Goal: Use online tool/utility: Utilize a website feature to perform a specific function

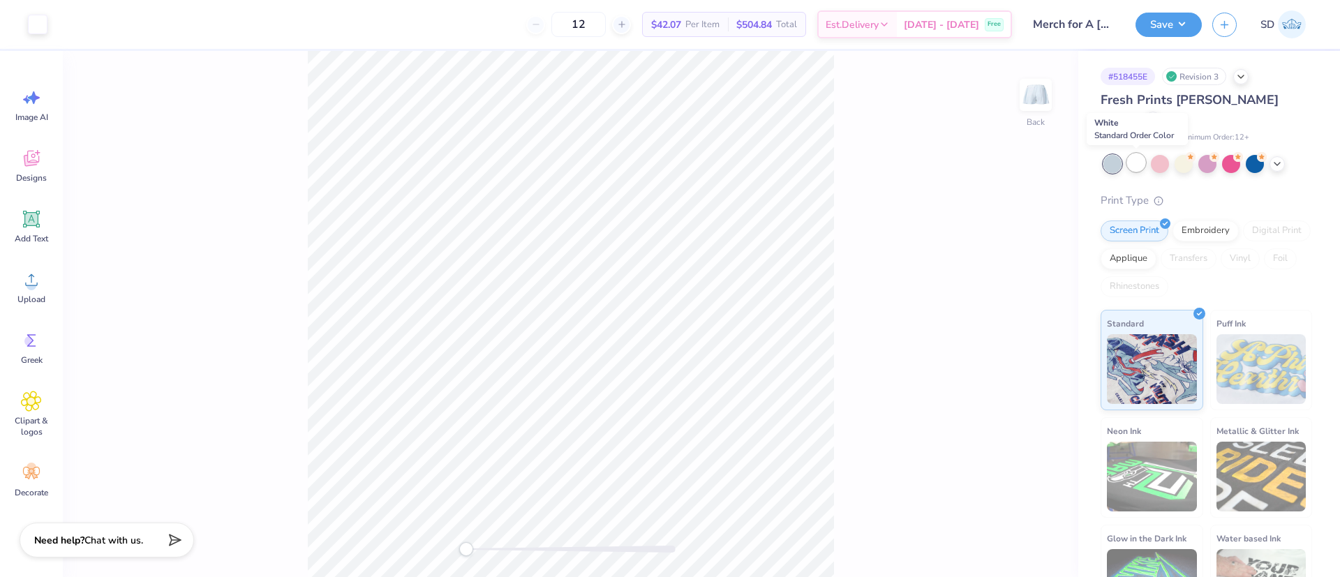
click at [1142, 158] on div at bounding box center [1136, 163] width 18 height 18
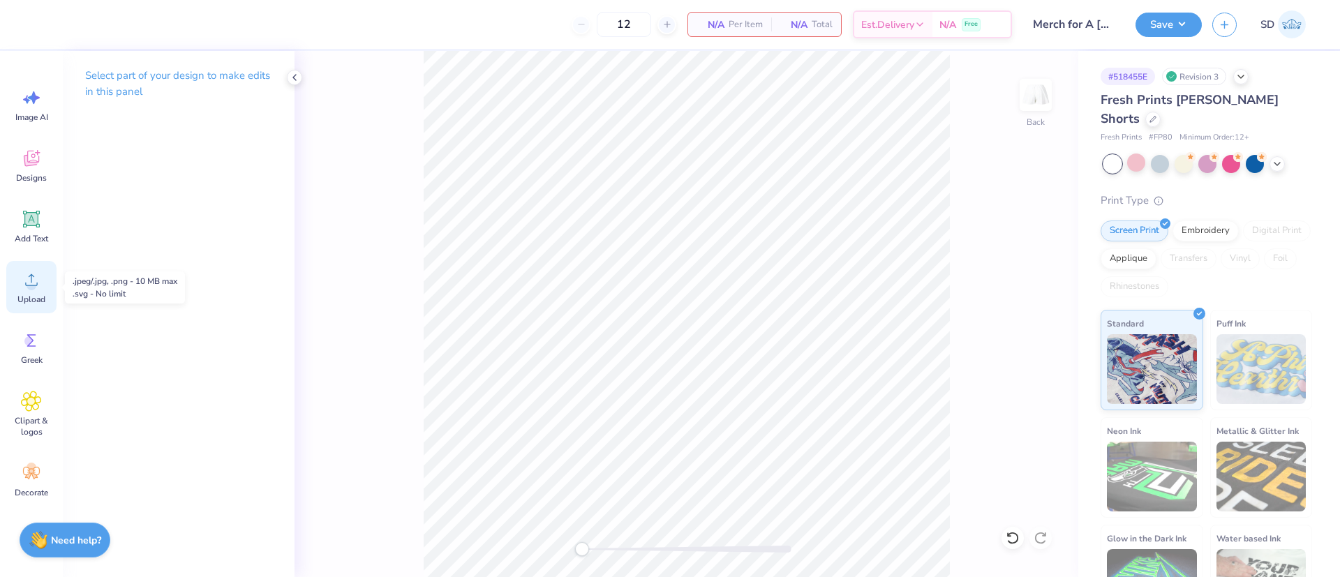
click at [36, 283] on circle at bounding box center [32, 286] width 10 height 10
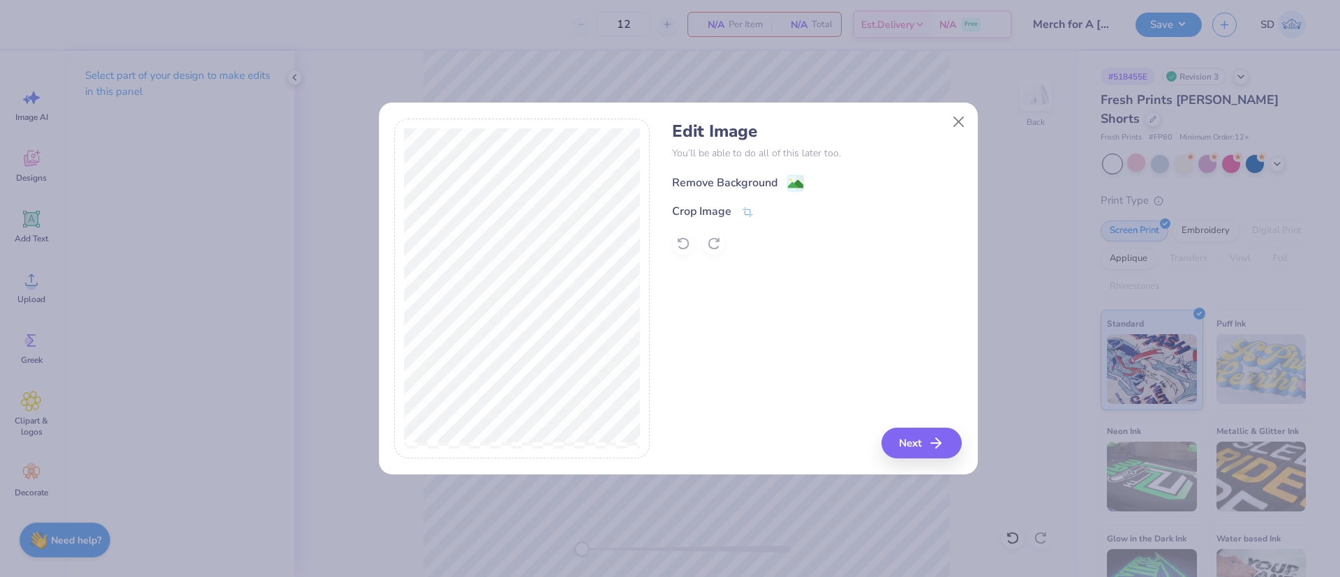
click at [749, 174] on div "Remove Background" at bounding box center [724, 182] width 105 height 17
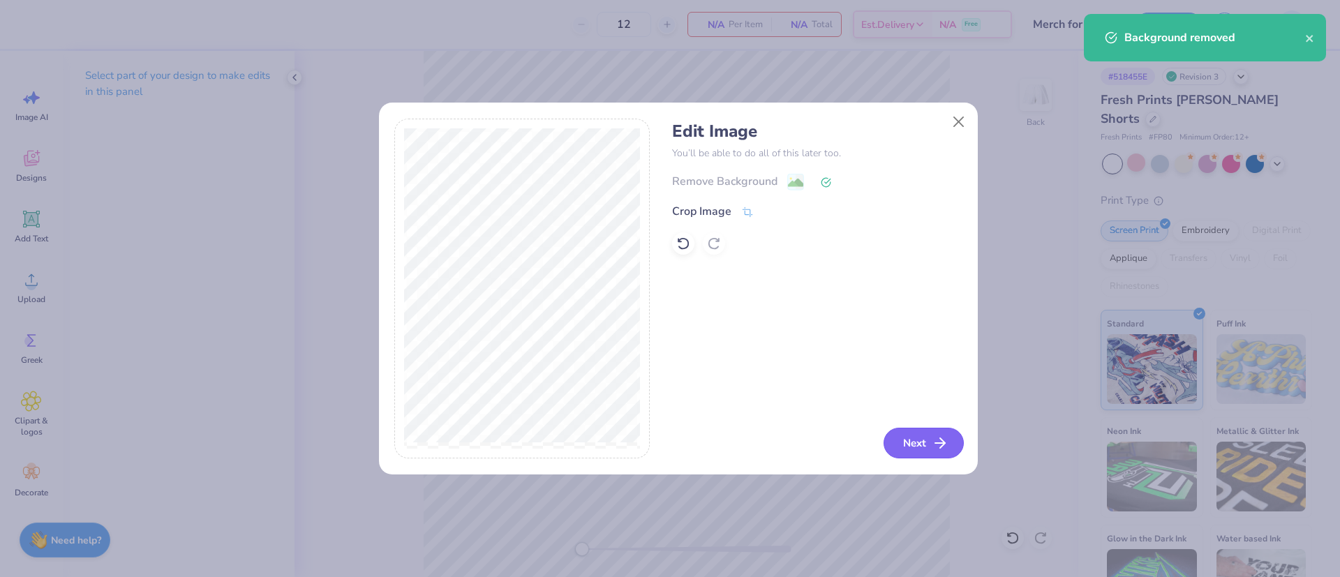
click at [917, 439] on button "Next" at bounding box center [923, 443] width 80 height 31
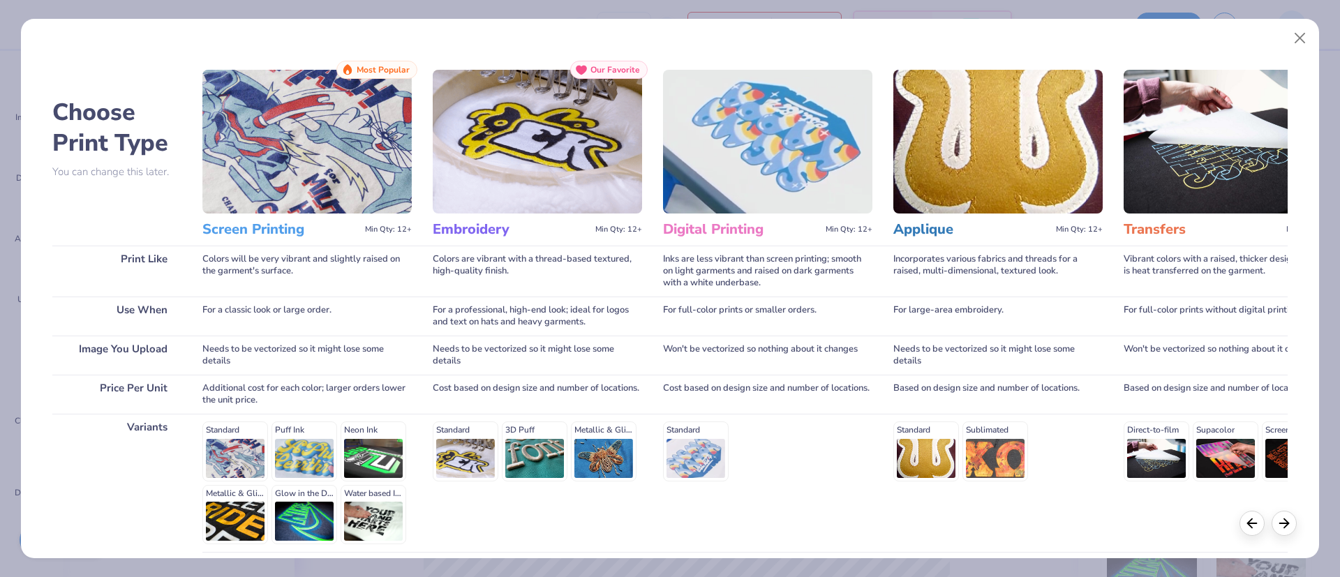
scroll to position [119, 0]
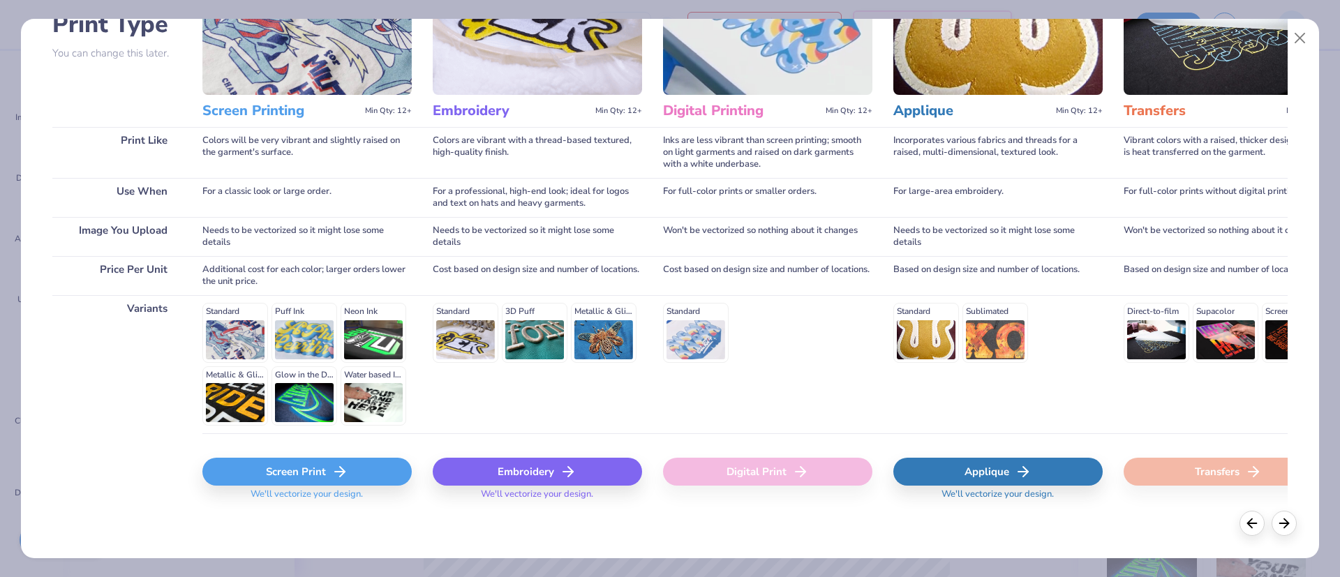
click at [334, 477] on icon at bounding box center [339, 471] width 17 height 17
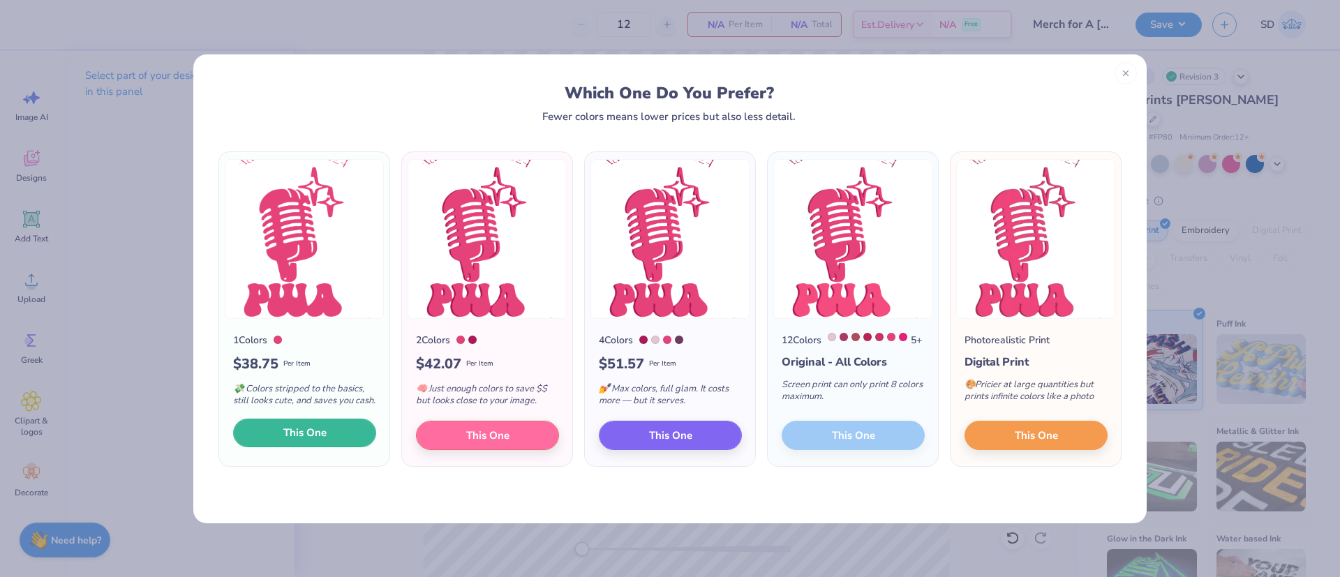
click at [323, 432] on button "This One" at bounding box center [304, 433] width 143 height 29
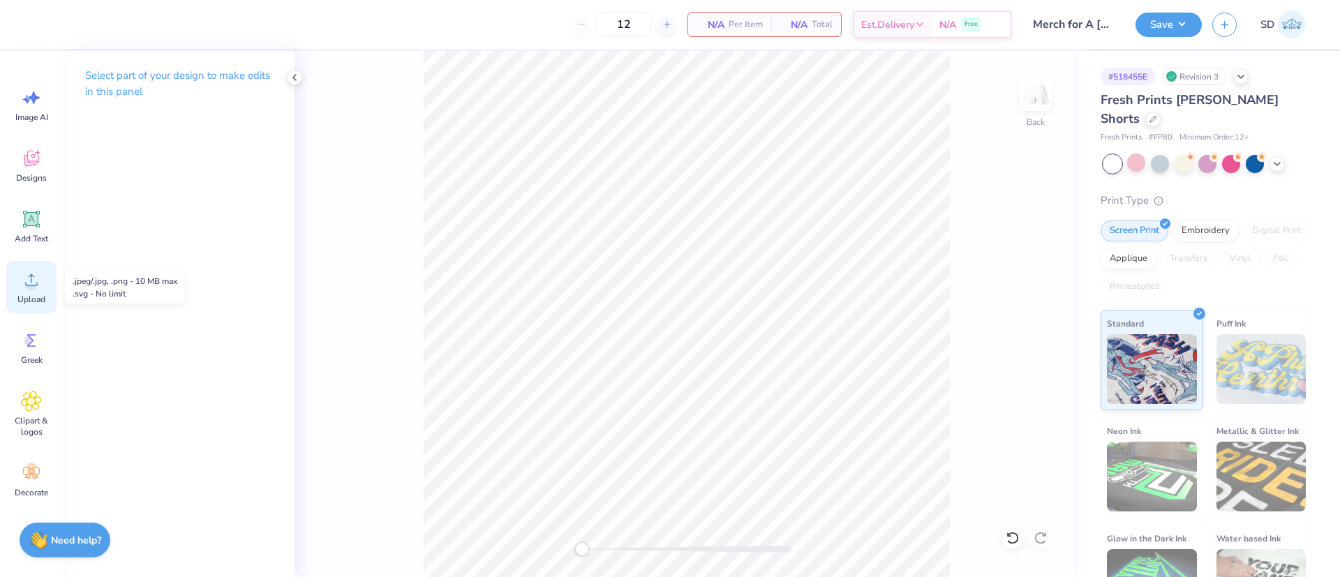
click at [37, 282] on icon at bounding box center [31, 279] width 21 height 21
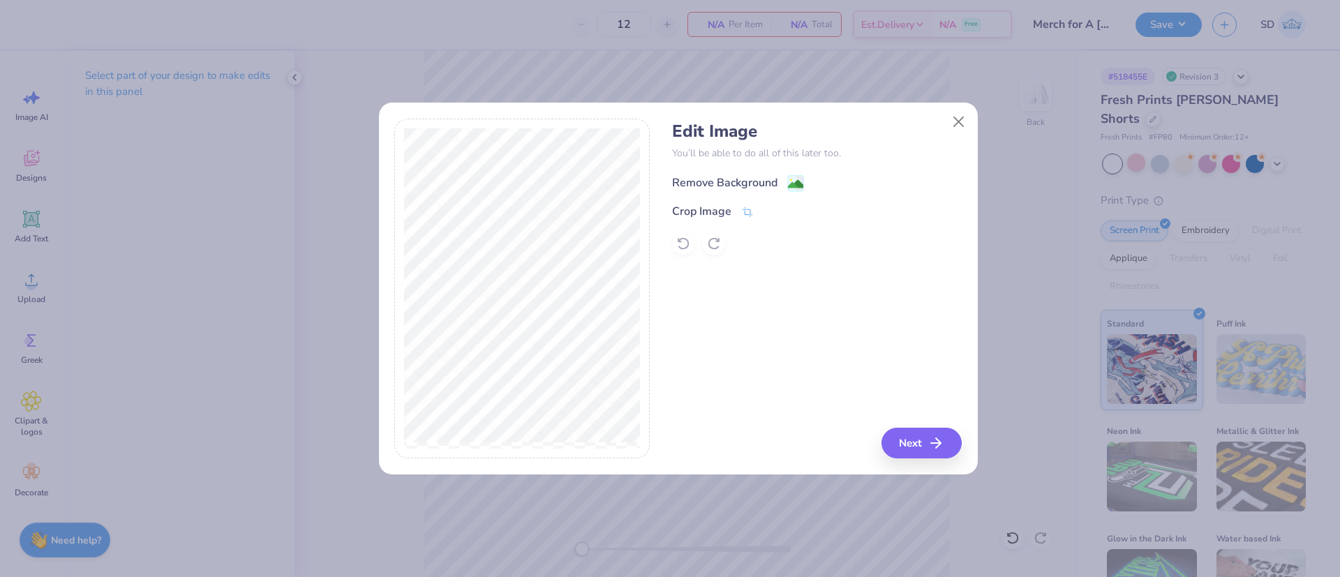
click at [710, 177] on div "Remove Background" at bounding box center [724, 182] width 105 height 17
click at [931, 444] on button "Next" at bounding box center [923, 443] width 80 height 31
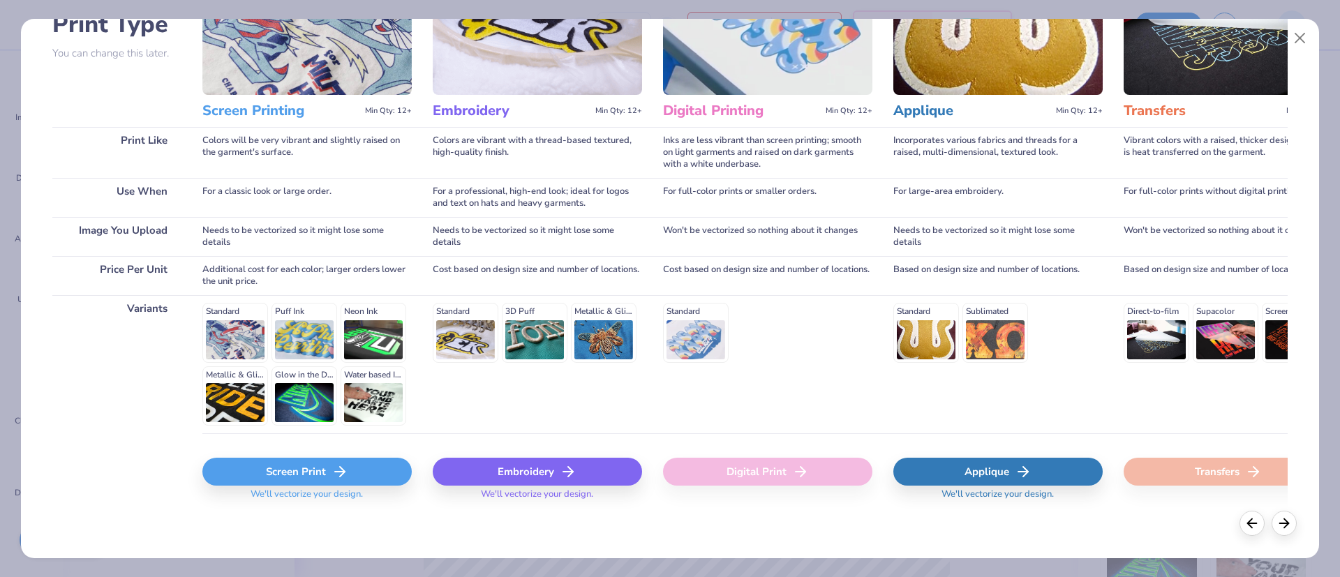
click at [298, 482] on div "Screen Print" at bounding box center [306, 472] width 209 height 28
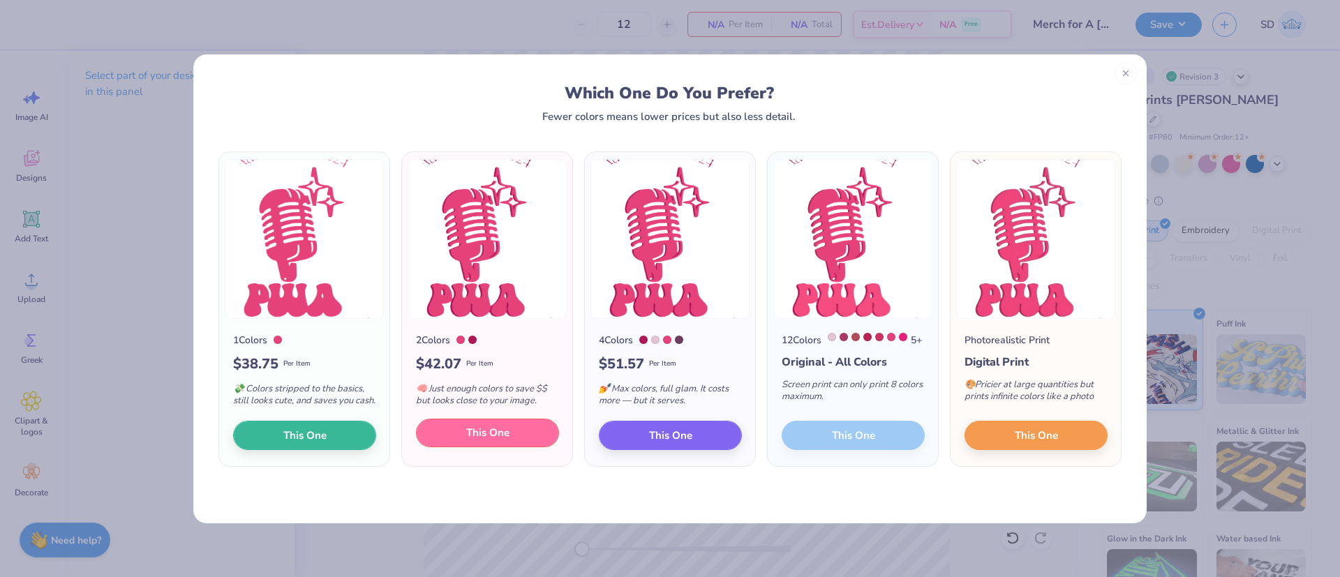
click at [474, 448] on button "This One" at bounding box center [487, 433] width 143 height 29
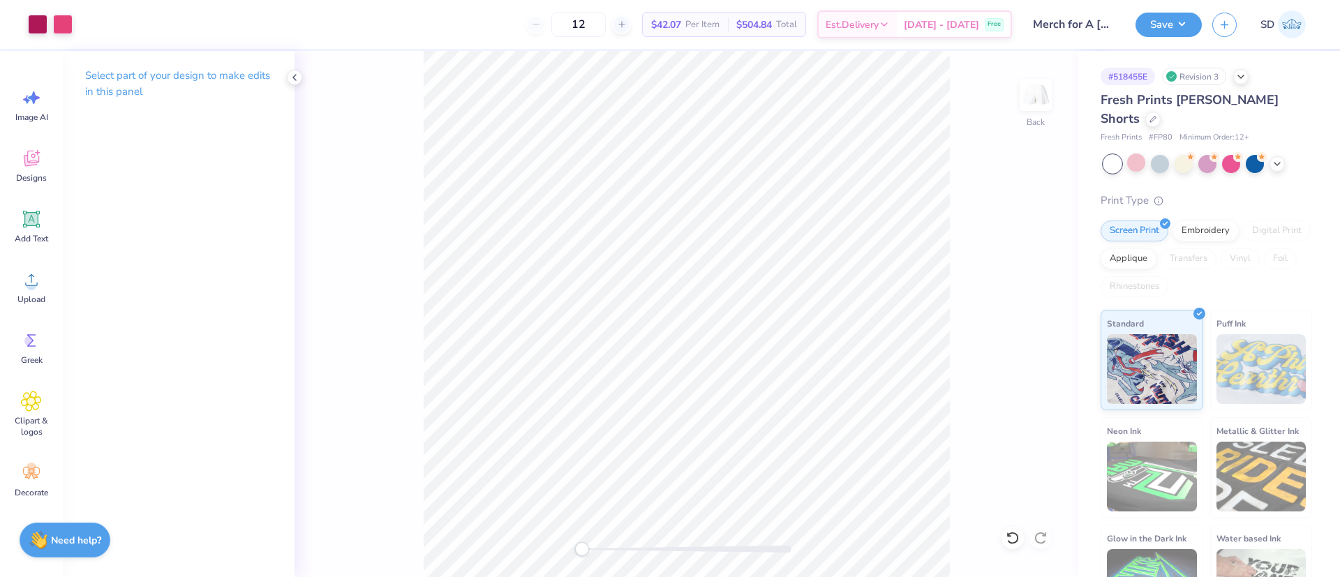
click at [448, 181] on div "Back" at bounding box center [686, 314] width 784 height 526
drag, startPoint x: 417, startPoint y: 152, endPoint x: 403, endPoint y: 177, distance: 28.5
click at [403, 177] on div "Back" at bounding box center [686, 314] width 784 height 526
click at [509, 202] on div "Back" at bounding box center [686, 314] width 784 height 526
drag, startPoint x: 403, startPoint y: 177, endPoint x: 412, endPoint y: 518, distance: 342.1
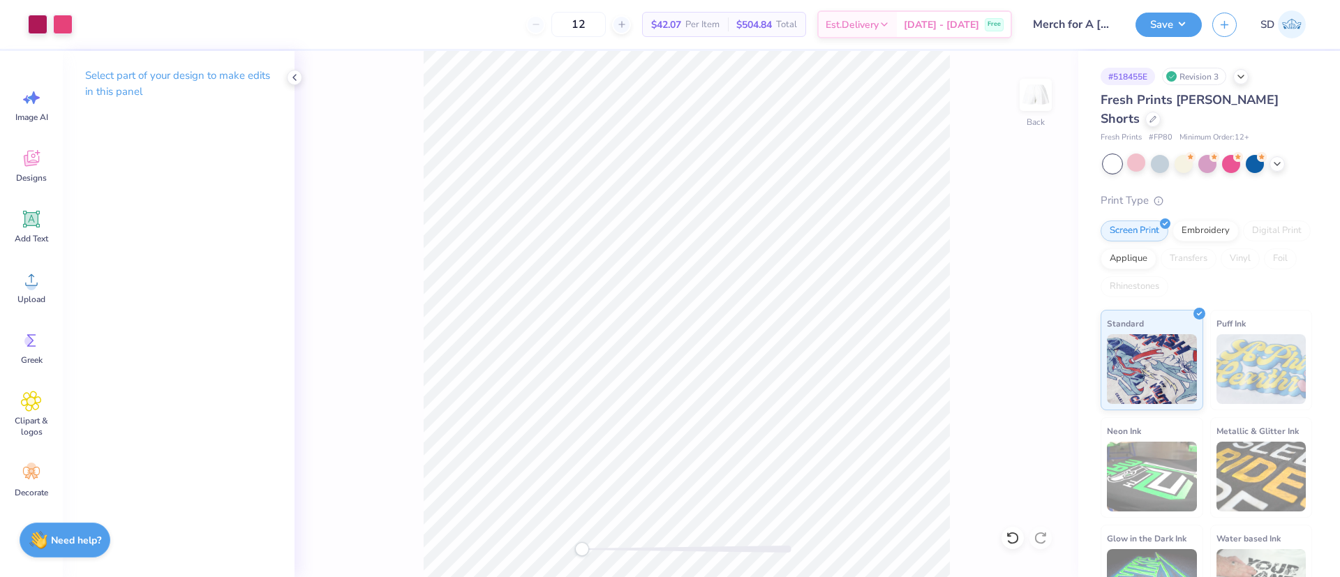
click at [412, 518] on div "Back" at bounding box center [686, 314] width 784 height 526
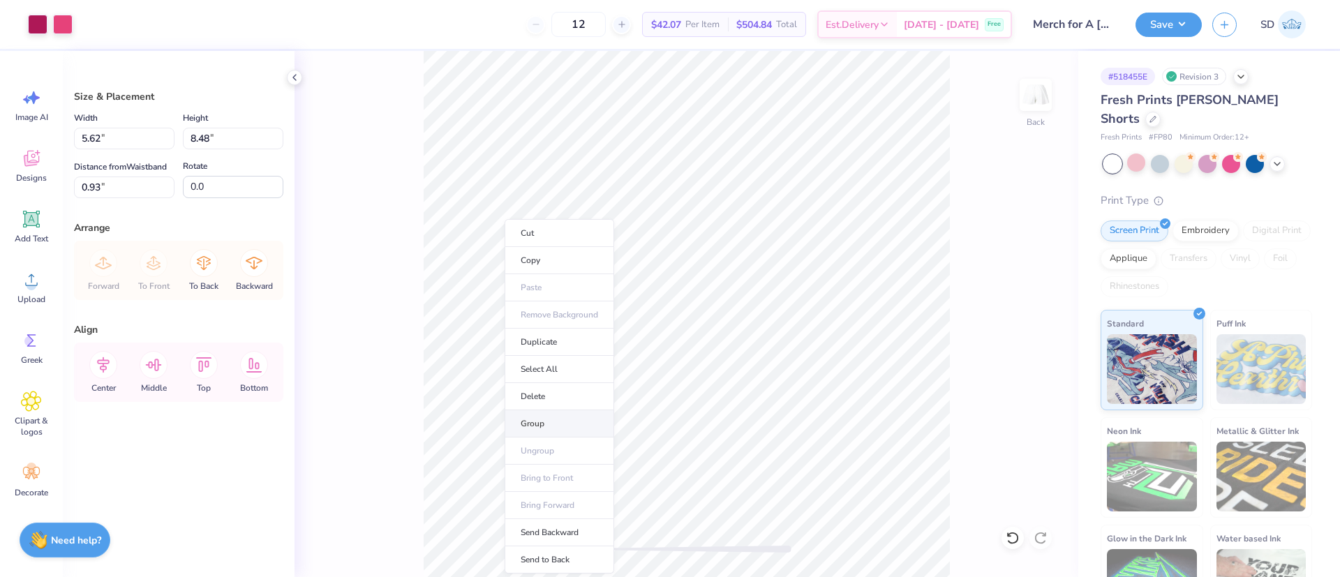
click at [561, 424] on li "Group" at bounding box center [560, 423] width 110 height 27
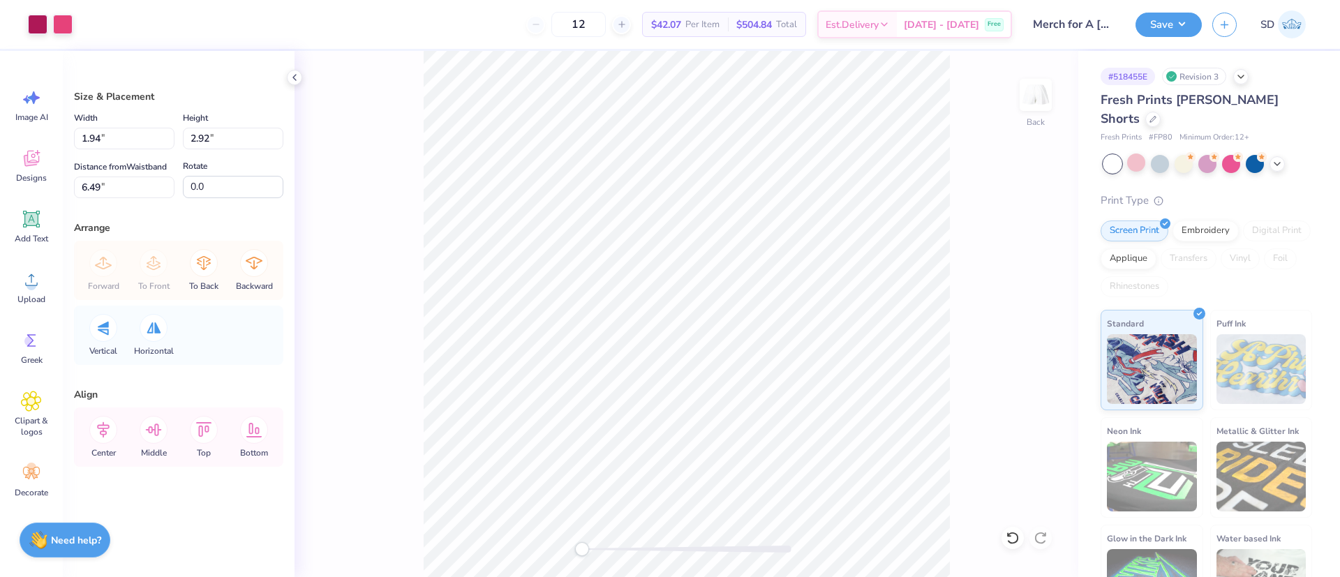
type input "1.94"
type input "2.92"
type input "6.49"
click at [212, 133] on input "2.92" at bounding box center [233, 139] width 100 height 22
type input "2"
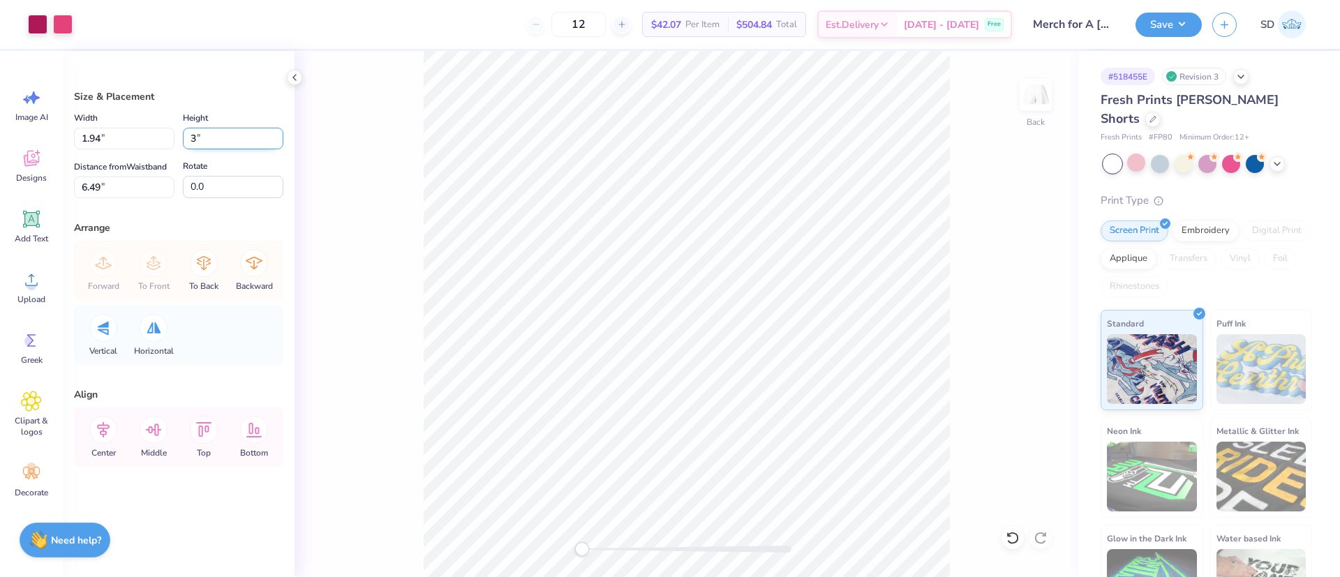
type input "3"
type input "1.99"
type input "3.00"
type input "6.45"
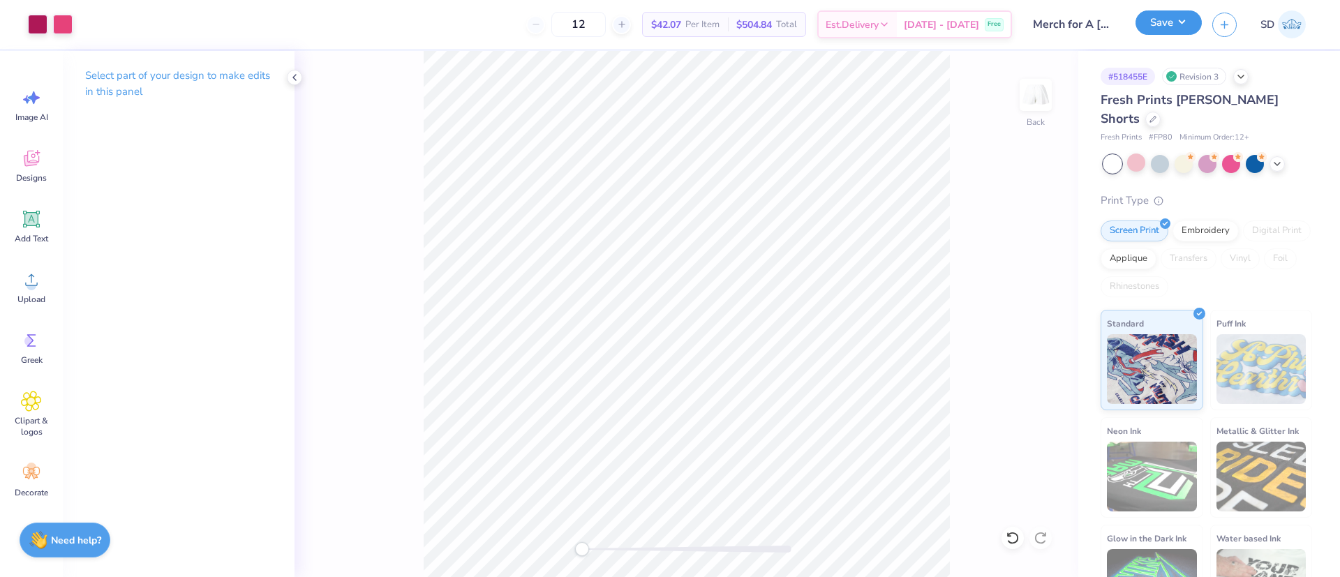
click at [1159, 22] on button "Save" at bounding box center [1168, 22] width 66 height 24
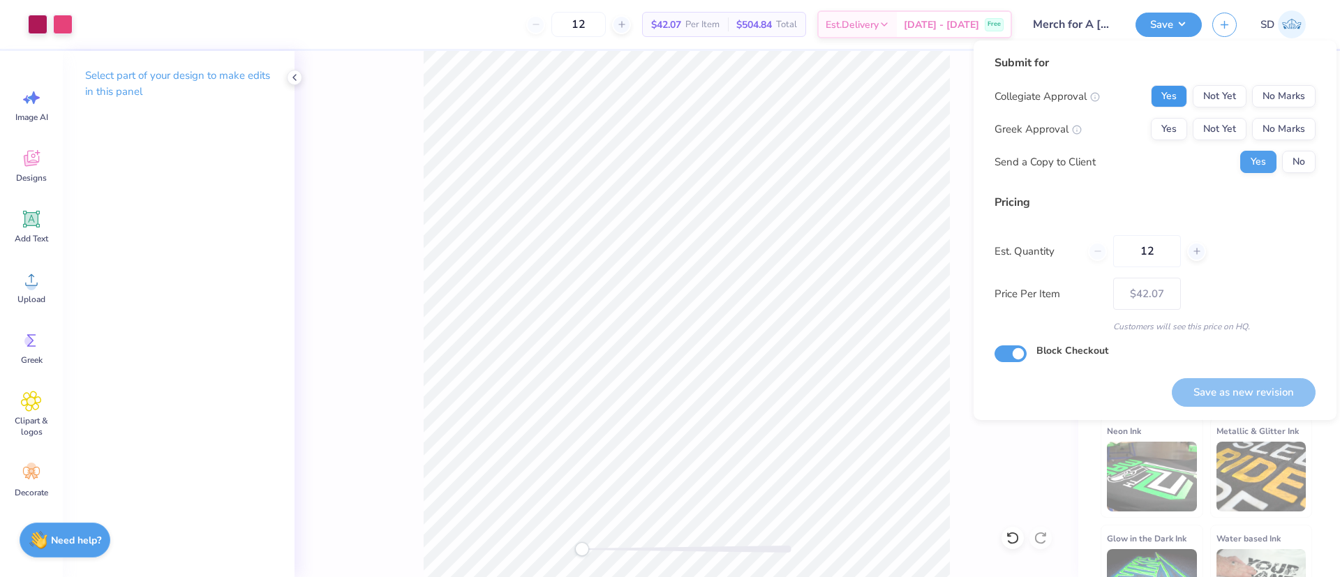
click at [1158, 91] on button "Yes" at bounding box center [1169, 96] width 36 height 22
click at [1285, 138] on button "No Marks" at bounding box center [1284, 129] width 64 height 22
click at [1294, 156] on button "No" at bounding box center [1298, 162] width 33 height 22
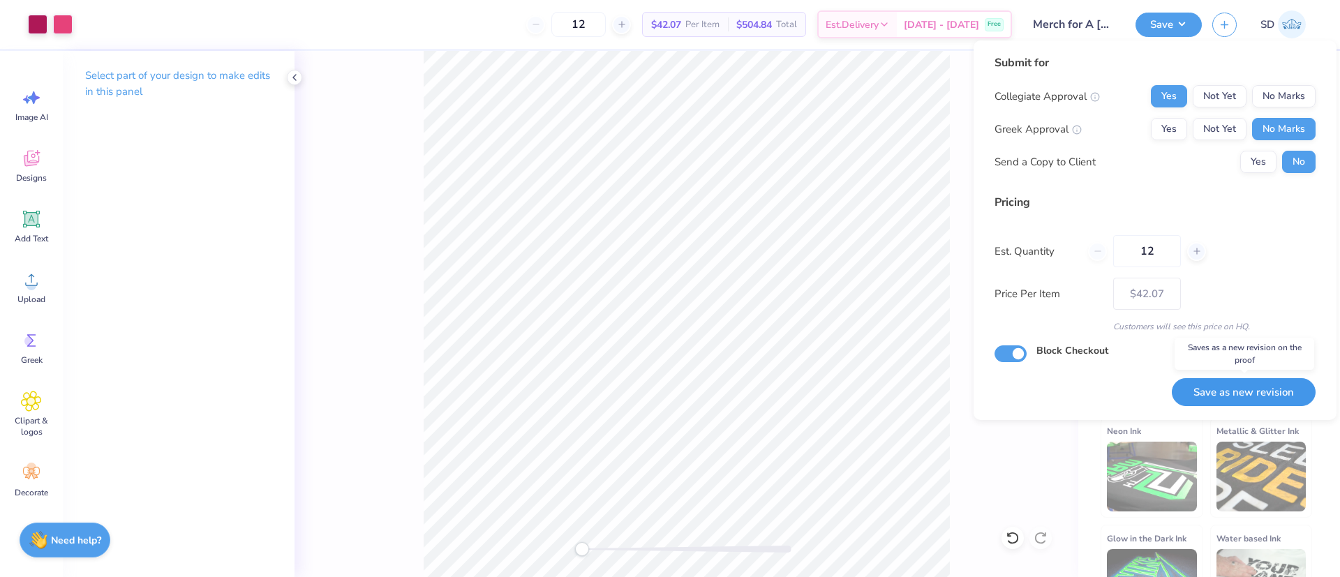
click at [1274, 386] on button "Save as new revision" at bounding box center [1244, 392] width 144 height 29
type input "$42.07"
